Goal: Check status: Check status

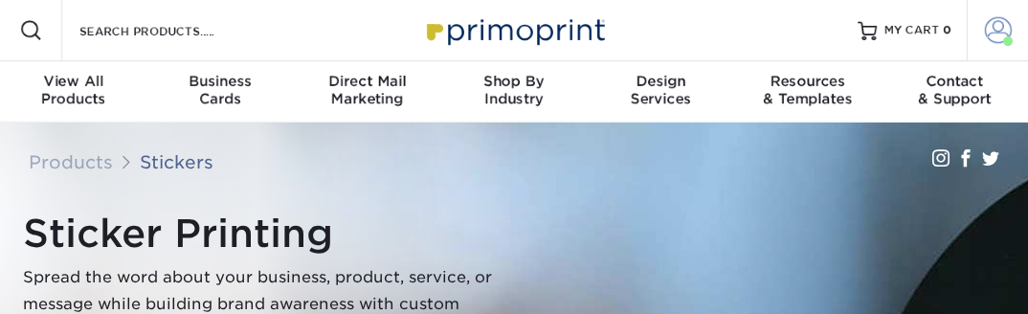
click at [999, 34] on span at bounding box center [998, 30] width 27 height 27
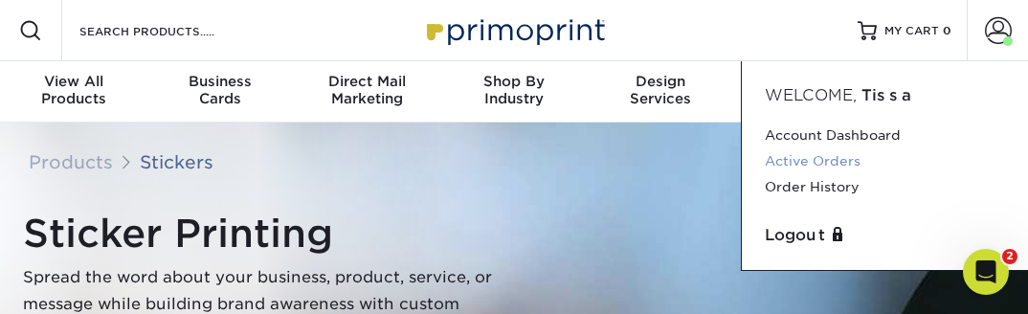
click at [805, 161] on link "Active Orders" at bounding box center [885, 161] width 240 height 26
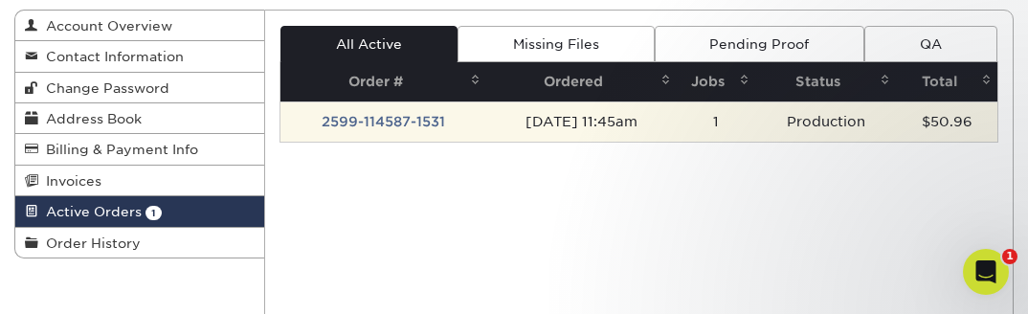
click at [381, 121] on td "2599-114587-1531" at bounding box center [383, 121] width 206 height 40
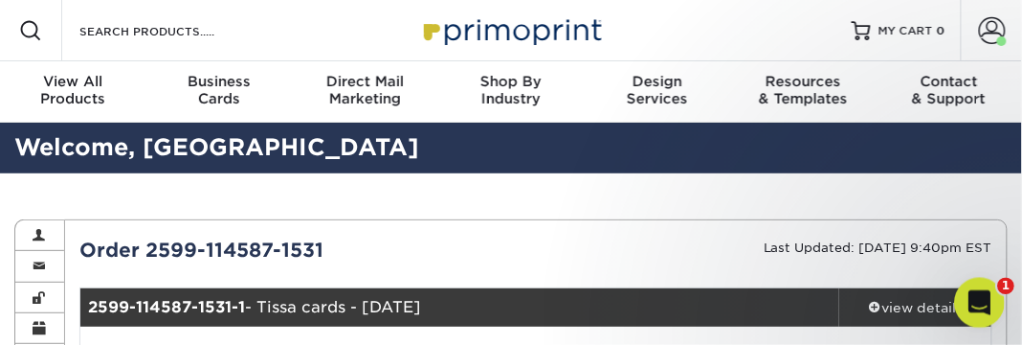
click at [981, 291] on icon "Open Intercom Messenger" at bounding box center [977, 300] width 32 height 32
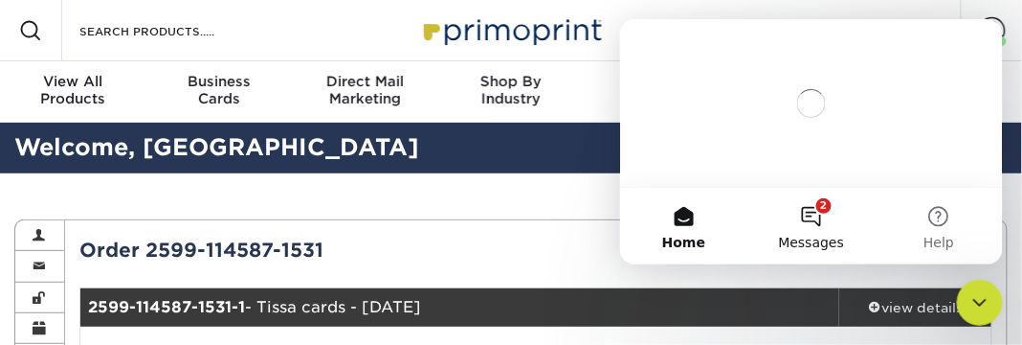
click at [807, 214] on button "2 Messages" at bounding box center [810, 225] width 127 height 77
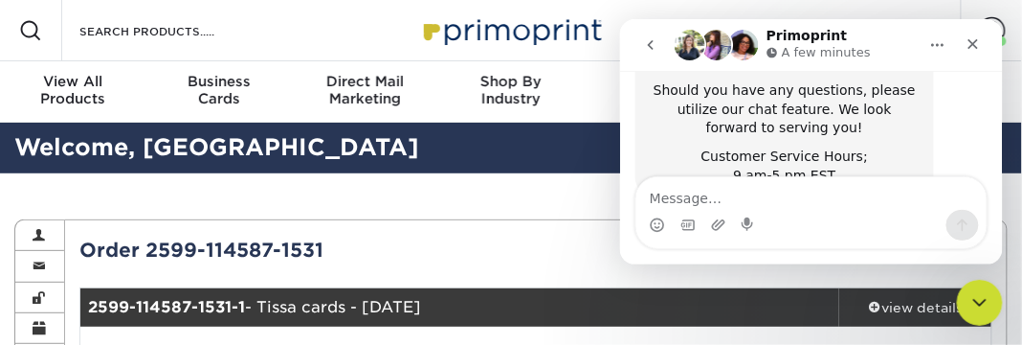
scroll to position [732, 0]
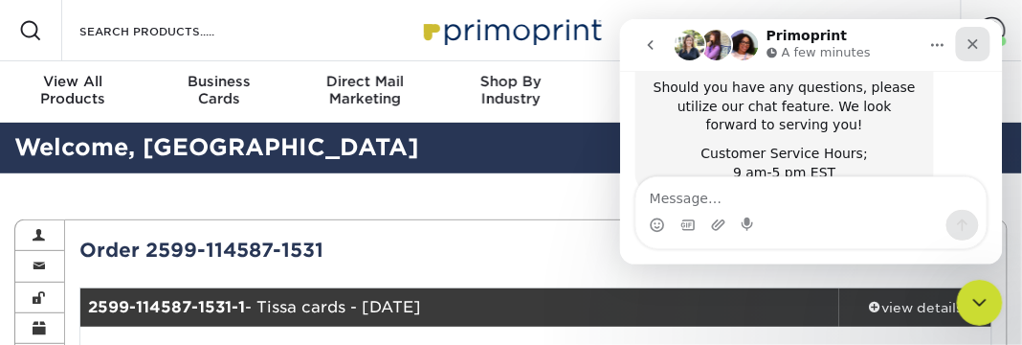
click at [980, 37] on div "Close" at bounding box center [972, 43] width 34 height 34
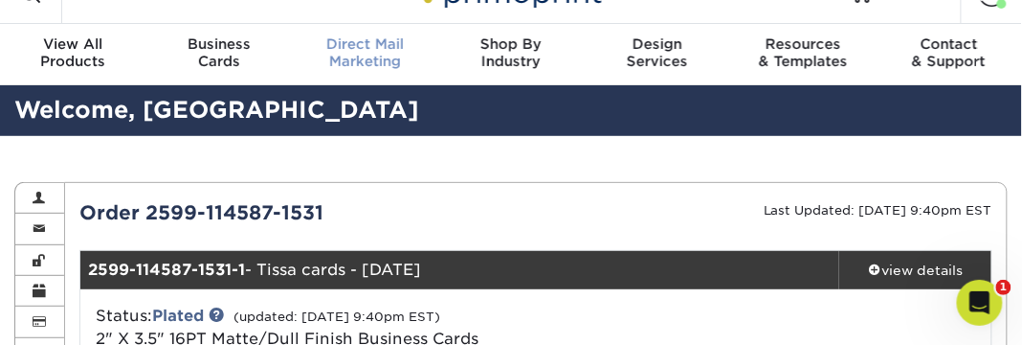
scroll to position [47, 0]
